Goal: Information Seeking & Learning: Understand process/instructions

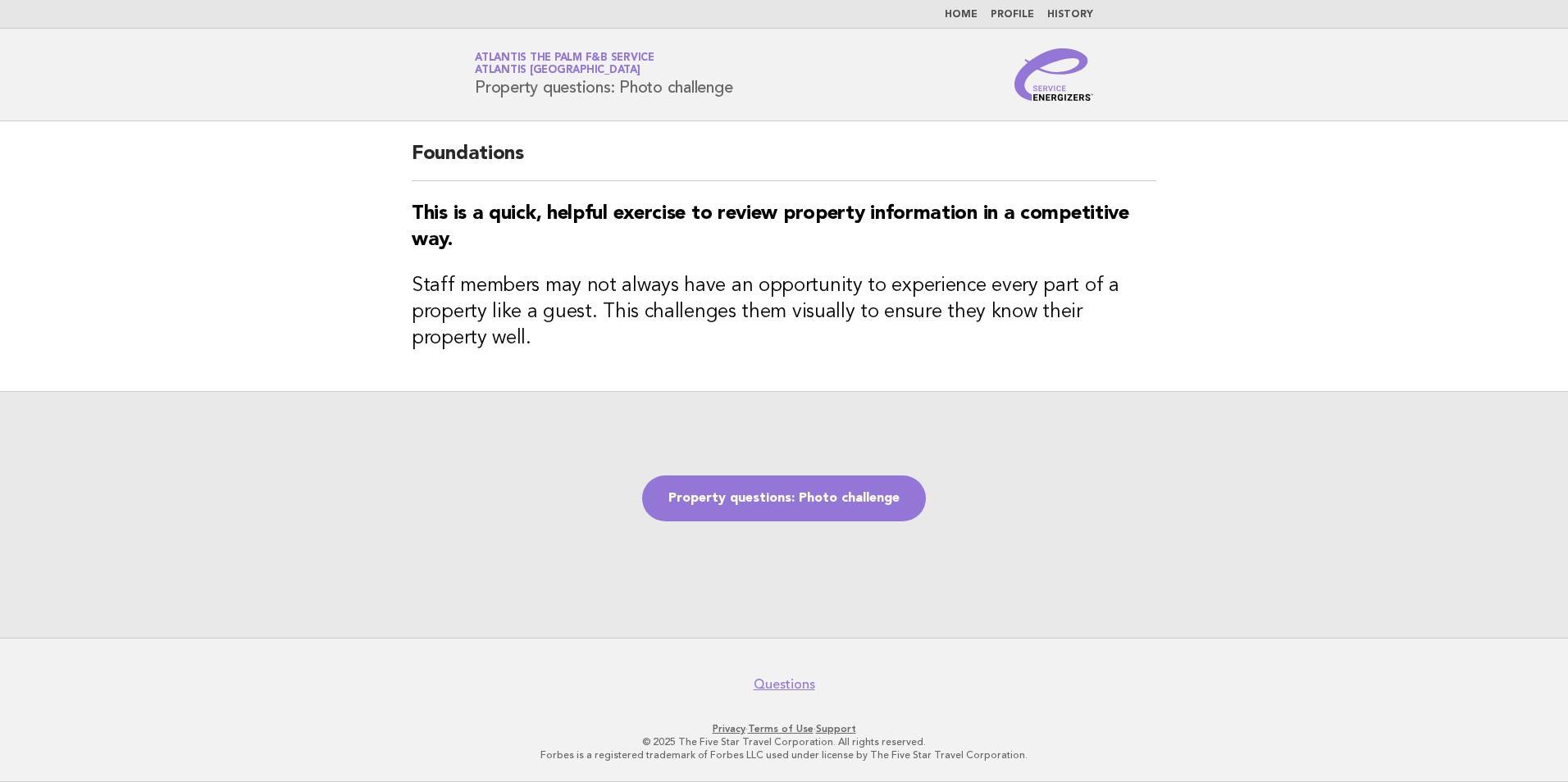
click at [959, 11] on link "Home" at bounding box center [961, 15] width 33 height 10
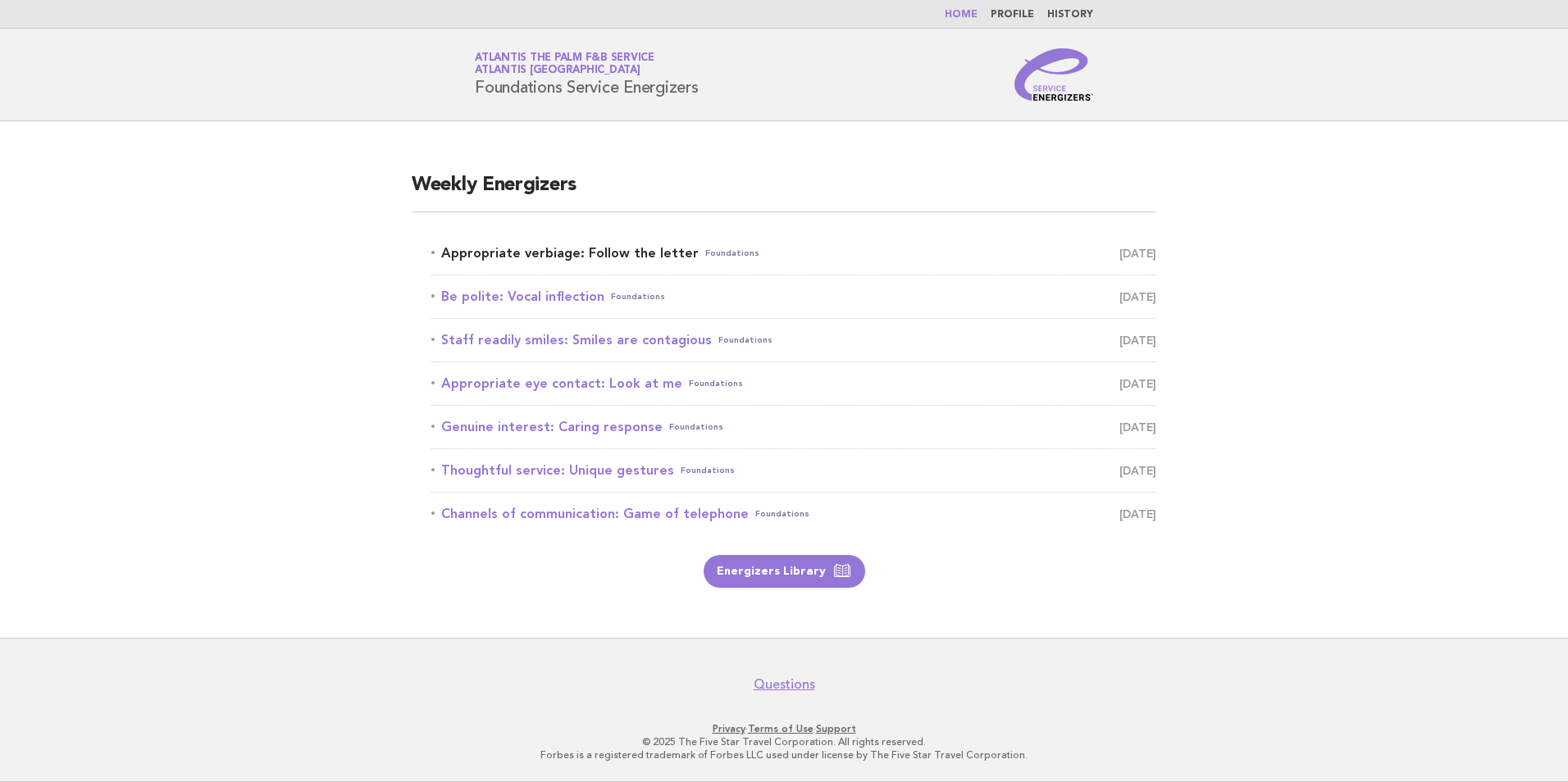
click at [612, 258] on link "Appropriate verbiage: Follow the letter Foundations [DATE]" at bounding box center [793, 253] width 725 height 23
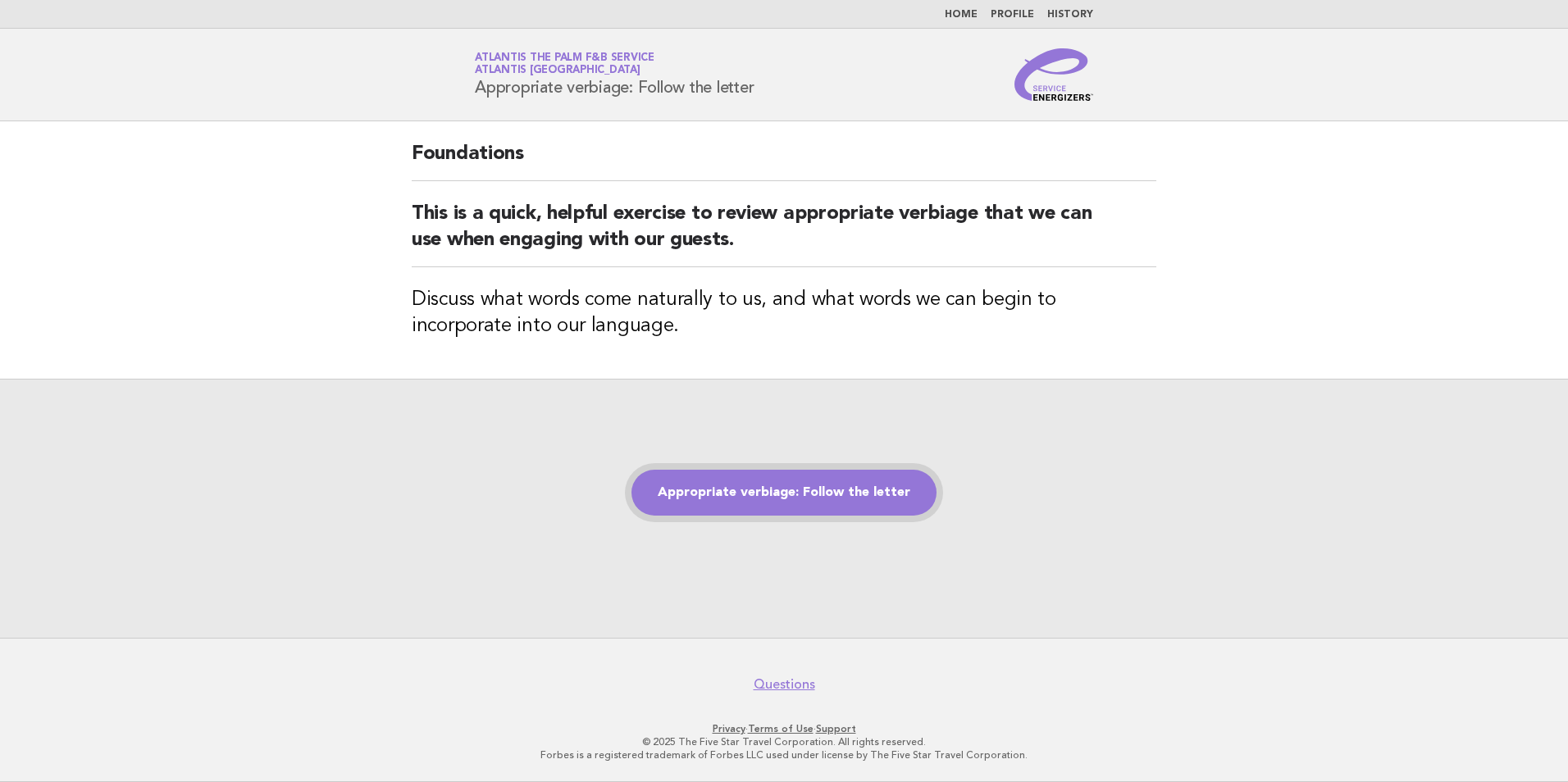
click at [714, 486] on link "Appropriate verbiage: Follow the letter" at bounding box center [784, 493] width 305 height 46
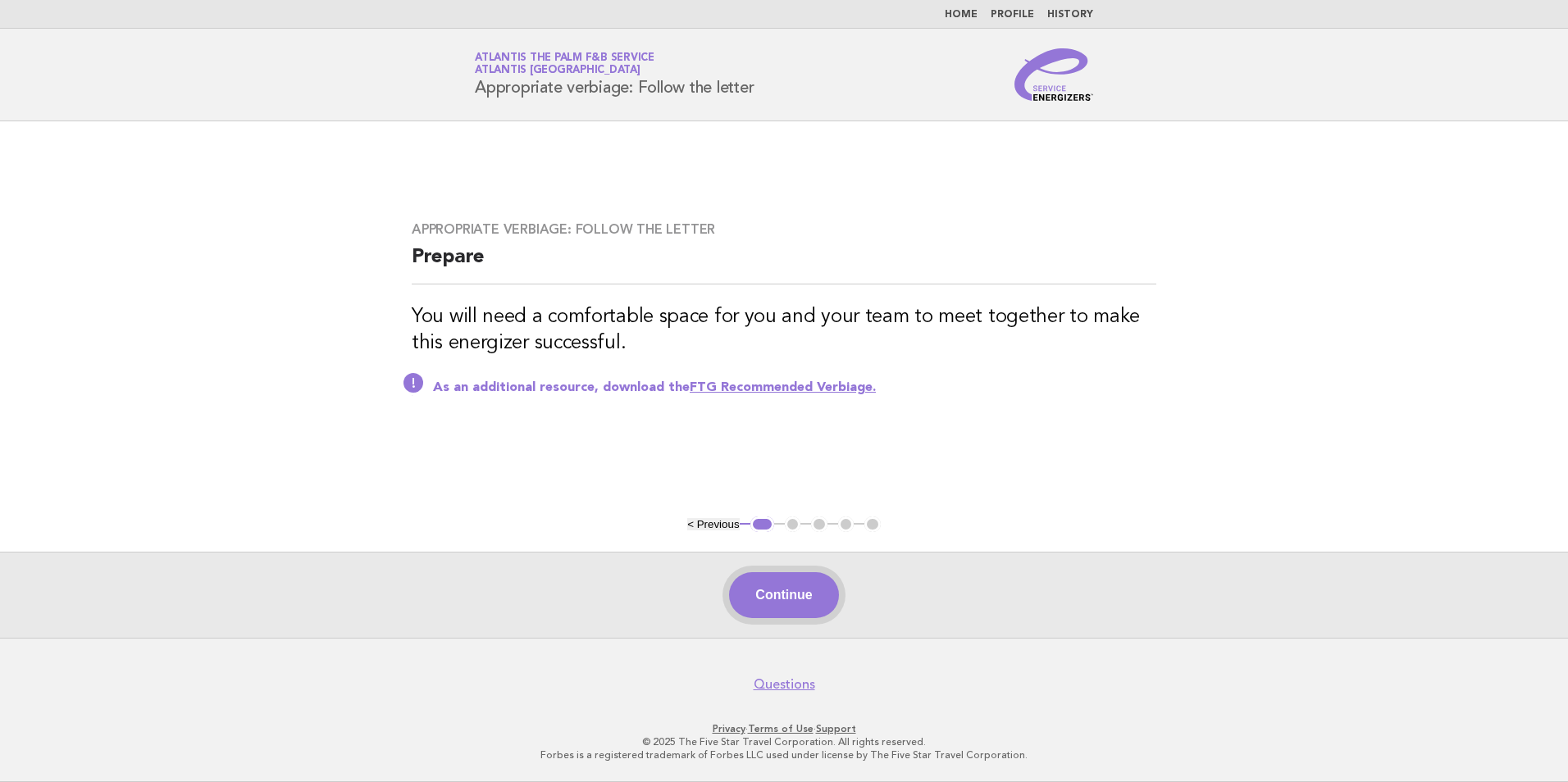
click at [782, 588] on button "Continue" at bounding box center [783, 596] width 109 height 46
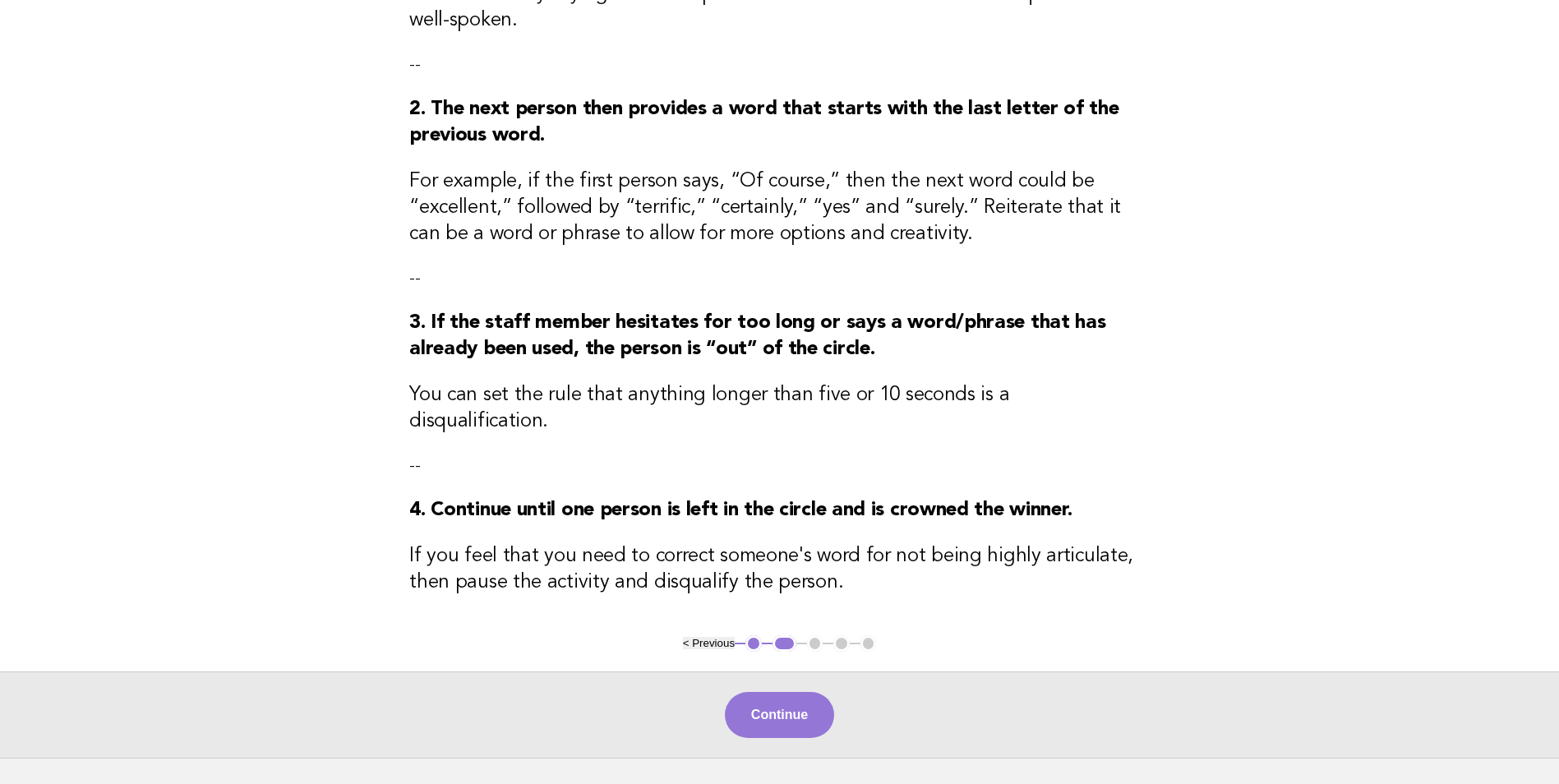
scroll to position [329, 0]
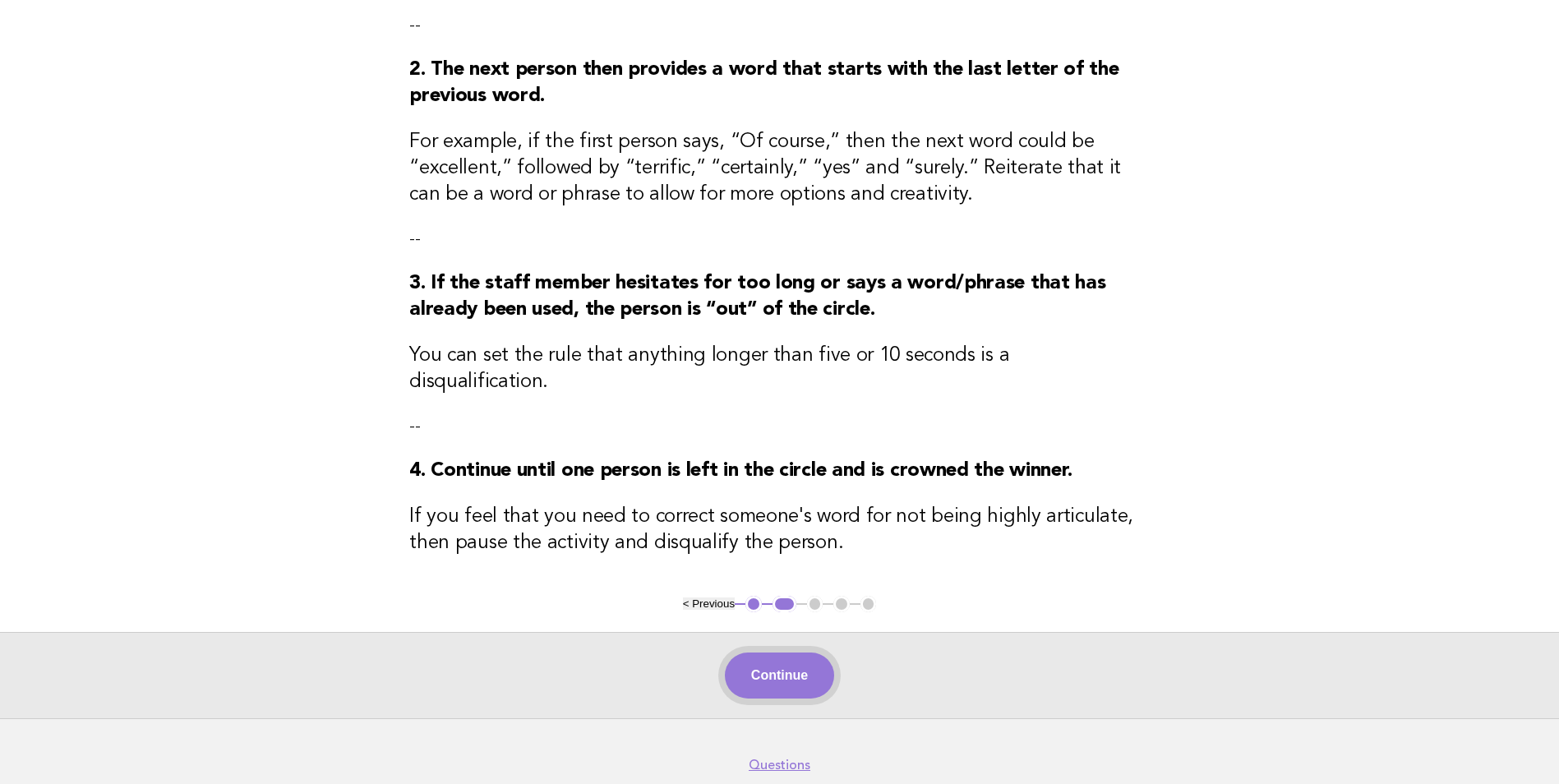
click at [769, 655] on button "Continue" at bounding box center [780, 676] width 109 height 46
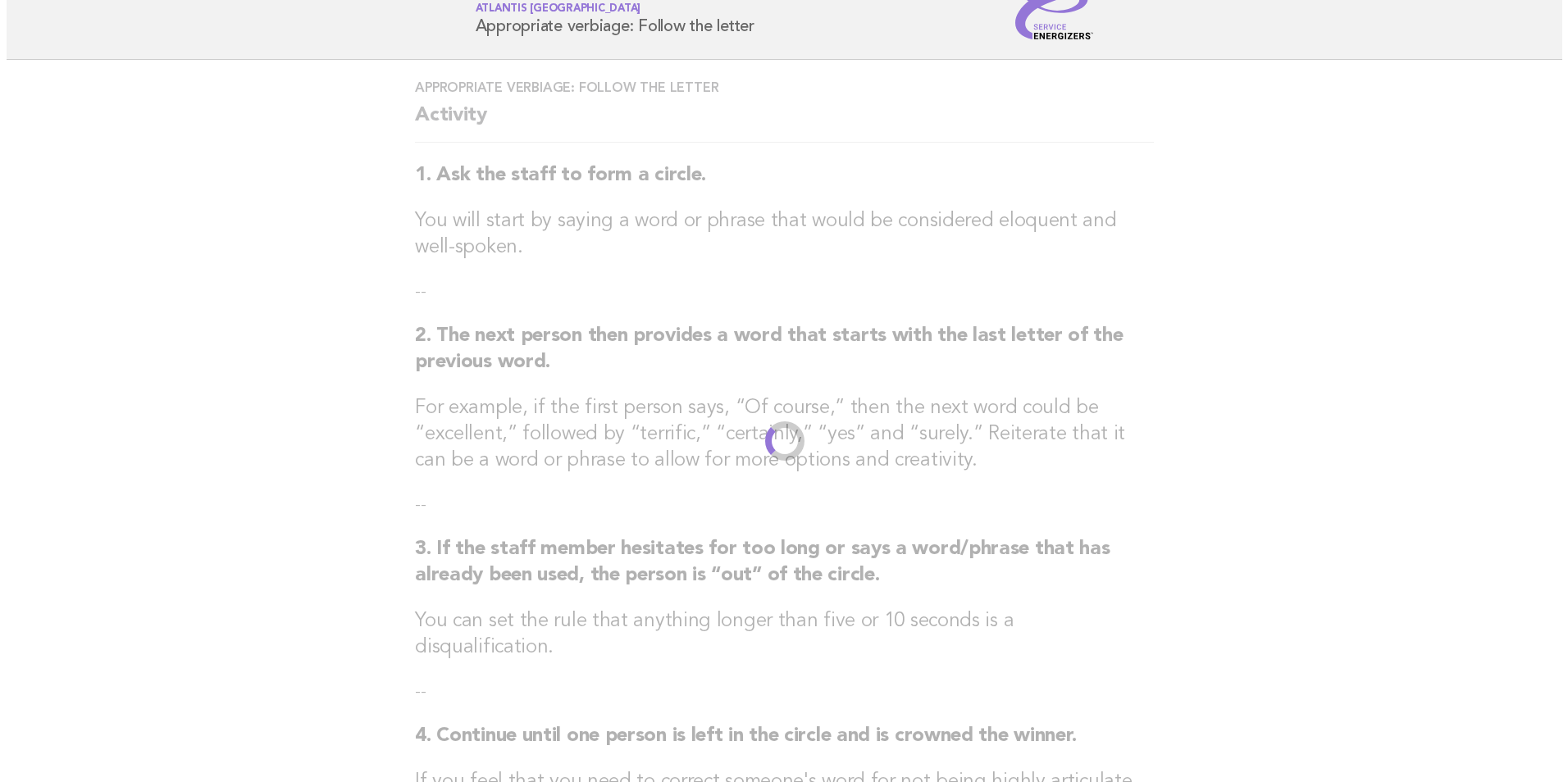
scroll to position [0, 0]
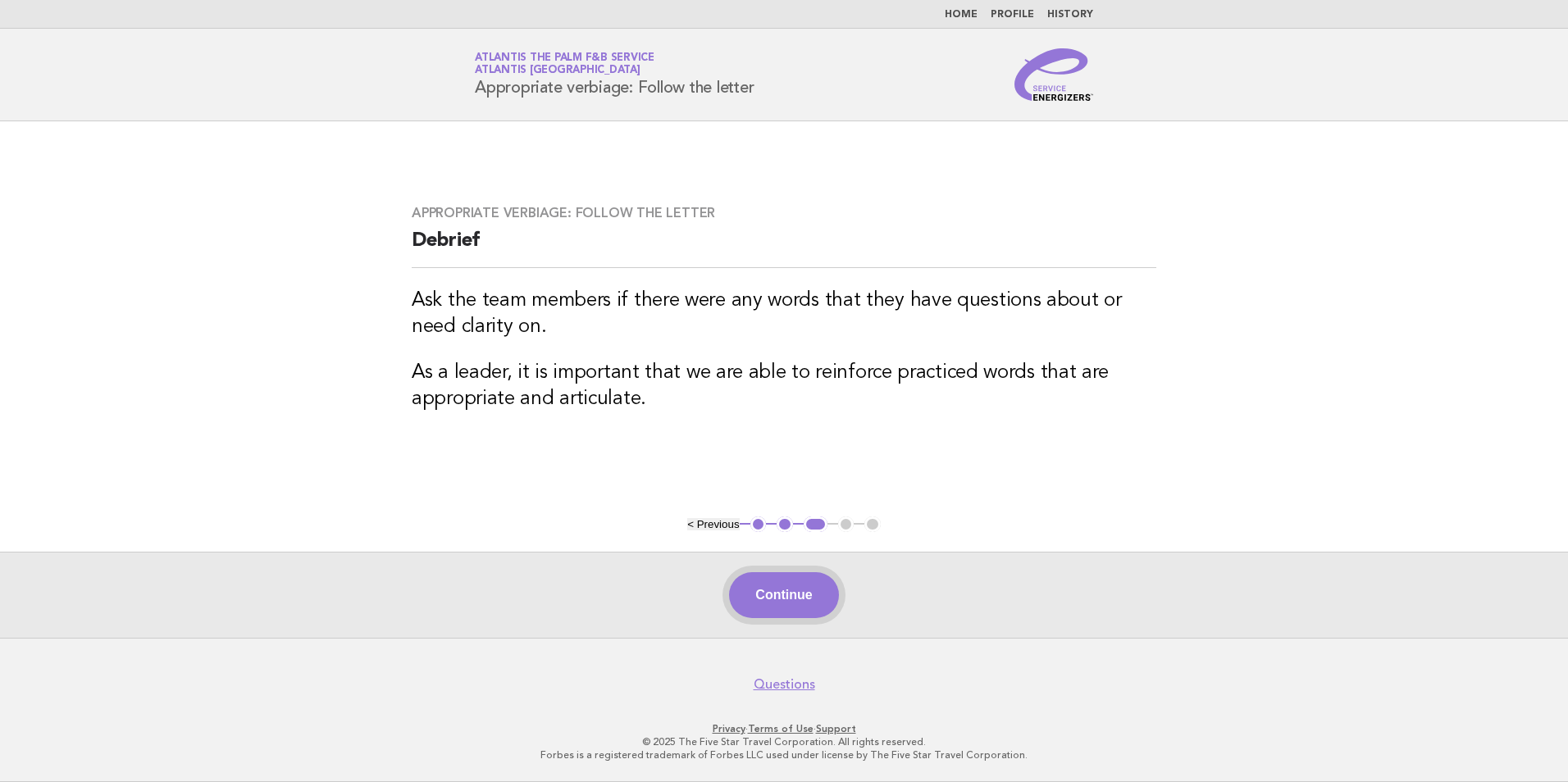
click at [770, 610] on button "Continue" at bounding box center [783, 596] width 109 height 46
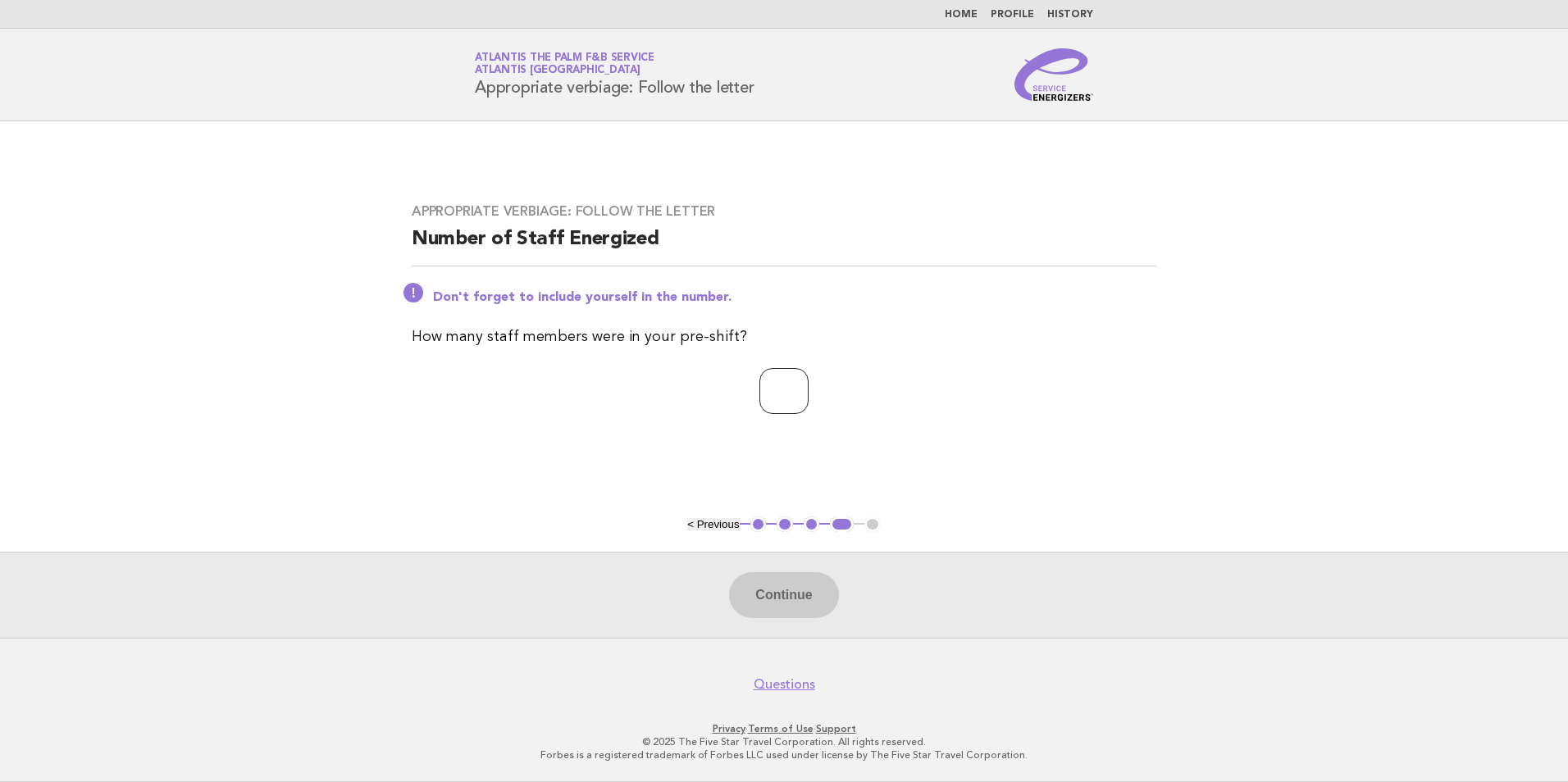
click at [786, 405] on input "number" at bounding box center [783, 391] width 49 height 46
type input "*"
click at [816, 596] on button "Continue" at bounding box center [783, 596] width 109 height 46
